Goal: Task Accomplishment & Management: Manage account settings

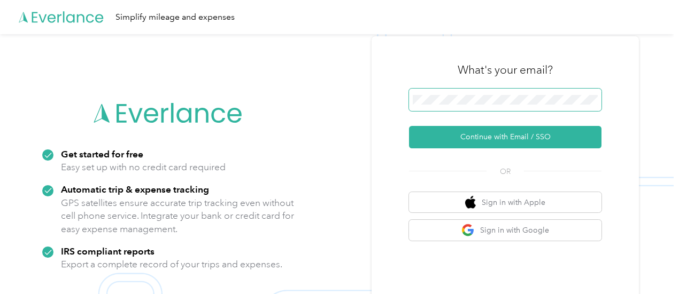
click at [478, 105] on span at bounding box center [505, 100] width 192 height 22
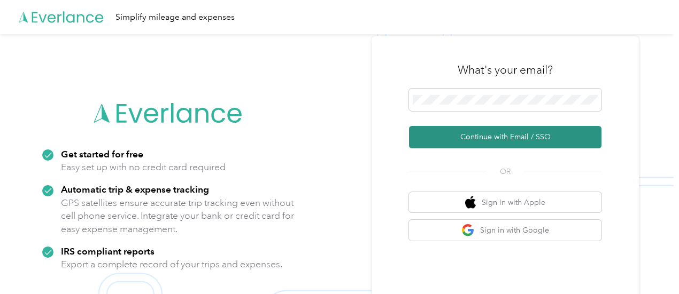
click at [501, 139] on button "Continue with Email / SSO" at bounding box center [505, 137] width 192 height 22
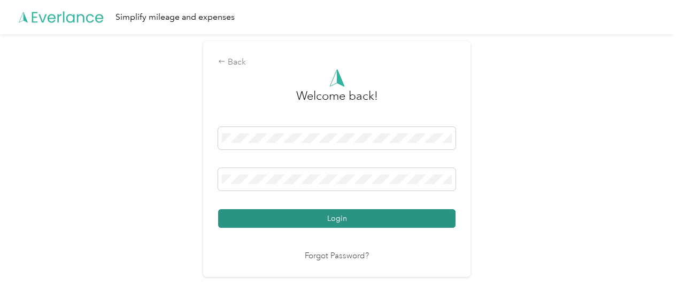
click at [335, 220] on button "Login" at bounding box center [336, 218] width 237 height 19
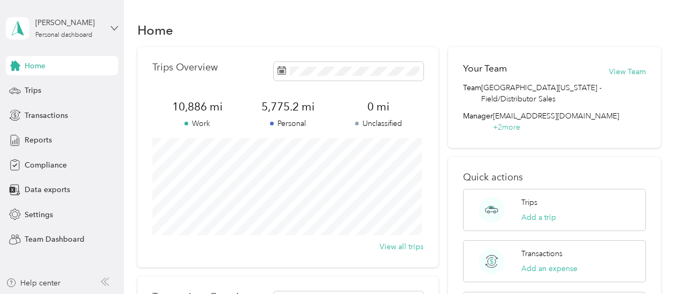
click at [116, 27] on icon at bounding box center [114, 28] width 6 height 4
click at [81, 91] on div "Team dashboard" at bounding box center [118, 84] width 210 height 19
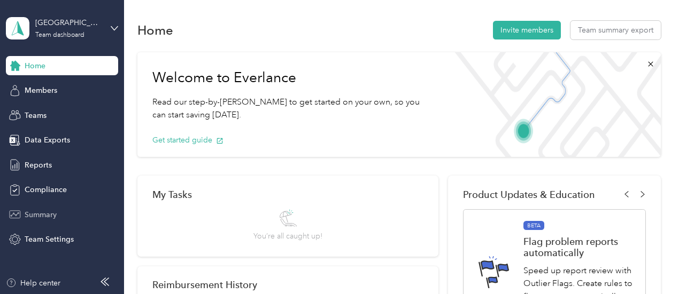
click at [47, 216] on span "Summary" at bounding box center [41, 214] width 32 height 11
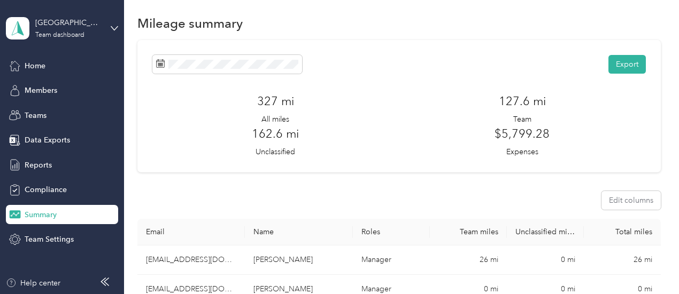
scroll to position [3, 0]
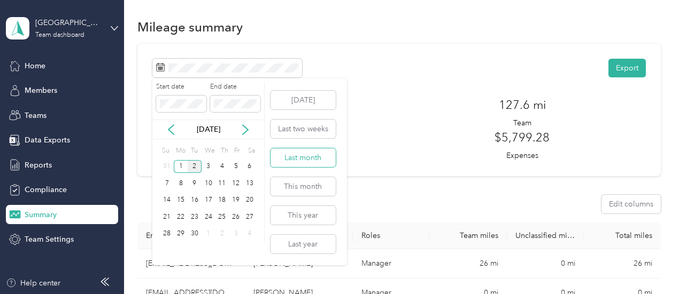
click at [313, 160] on button "Last month" at bounding box center [302, 158] width 65 height 19
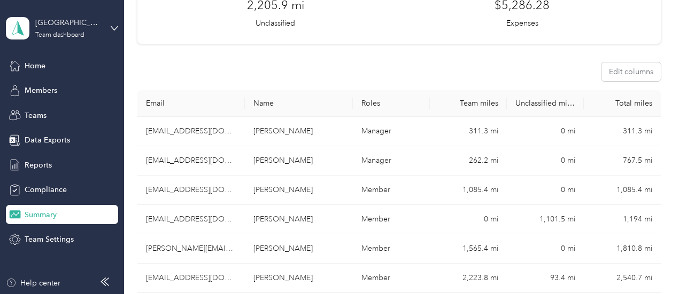
scroll to position [143, 0]
